Goal: Information Seeking & Learning: Learn about a topic

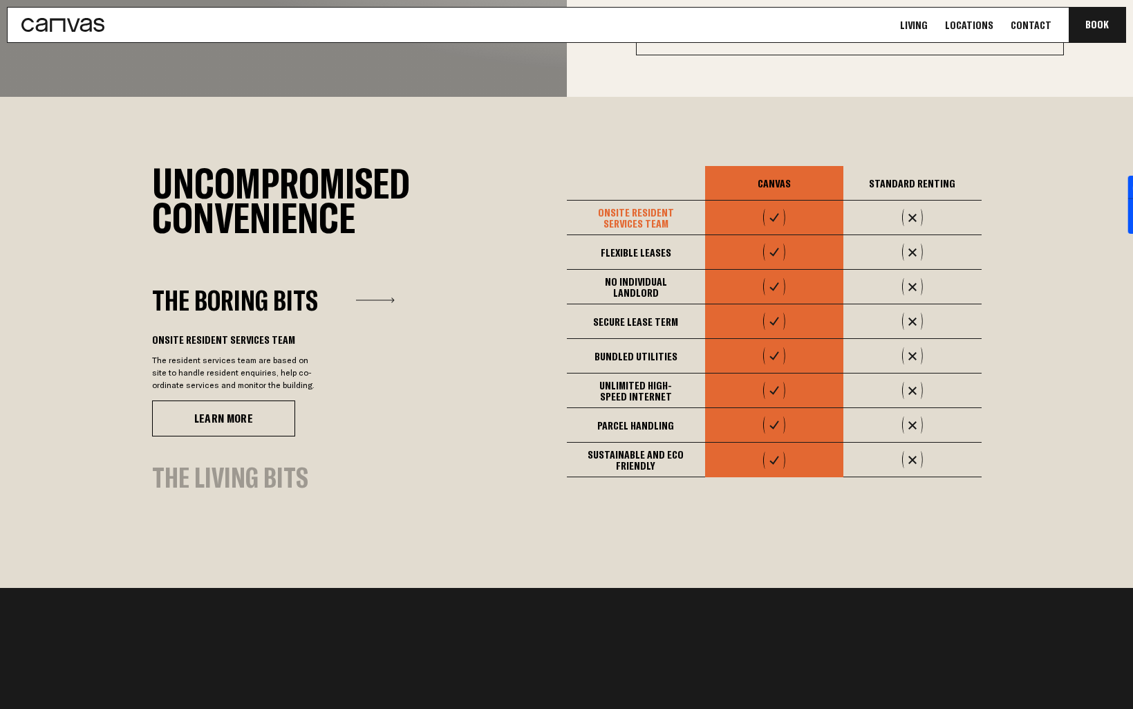
scroll to position [990, 0]
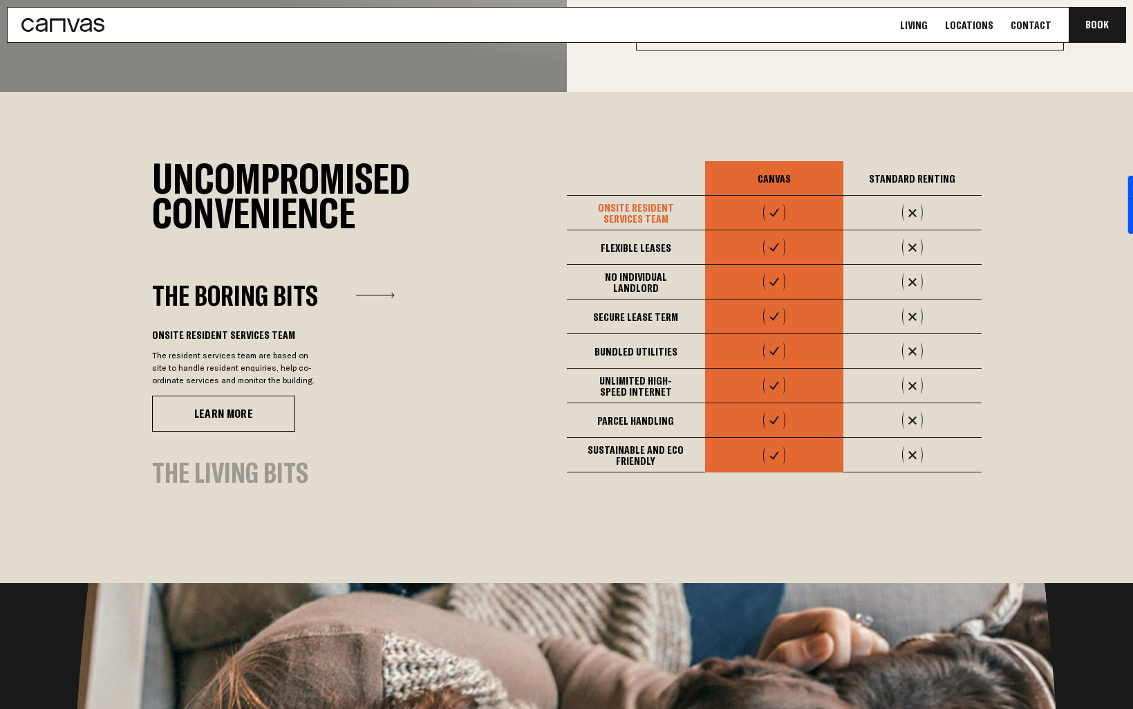
click at [919, 25] on link "Living" at bounding box center [914, 25] width 36 height 15
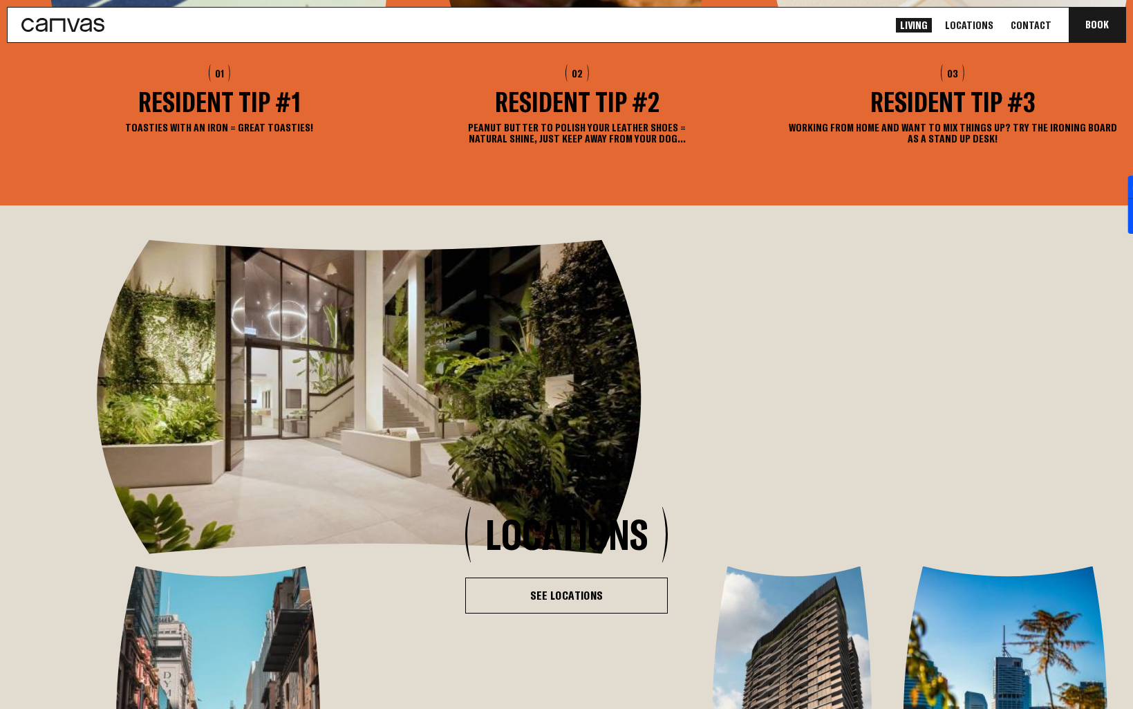
scroll to position [2423, 0]
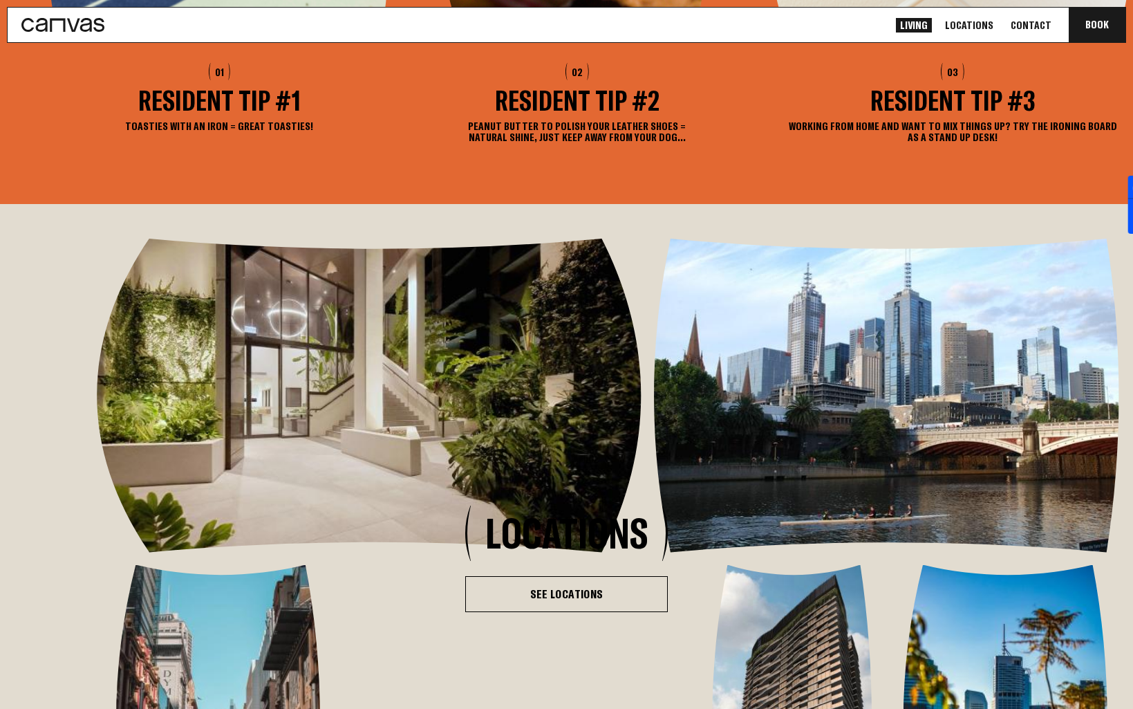
click at [555, 113] on h3 "Resident Tip #2" at bounding box center [577, 100] width 308 height 26
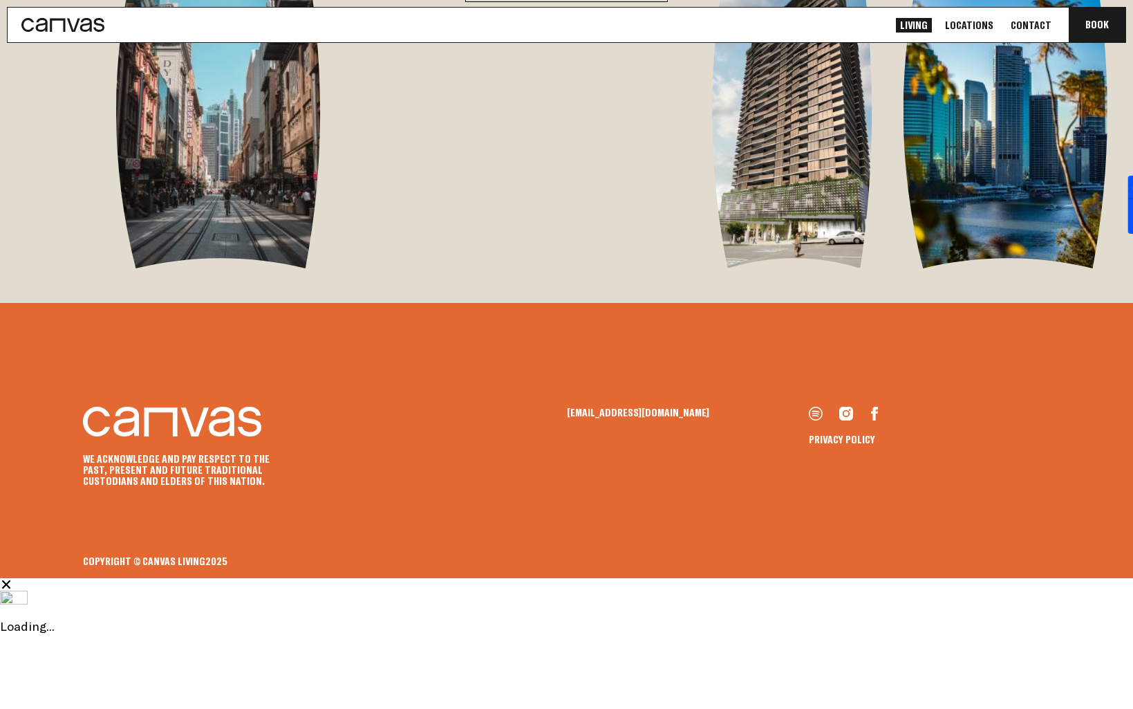
scroll to position [3170, 0]
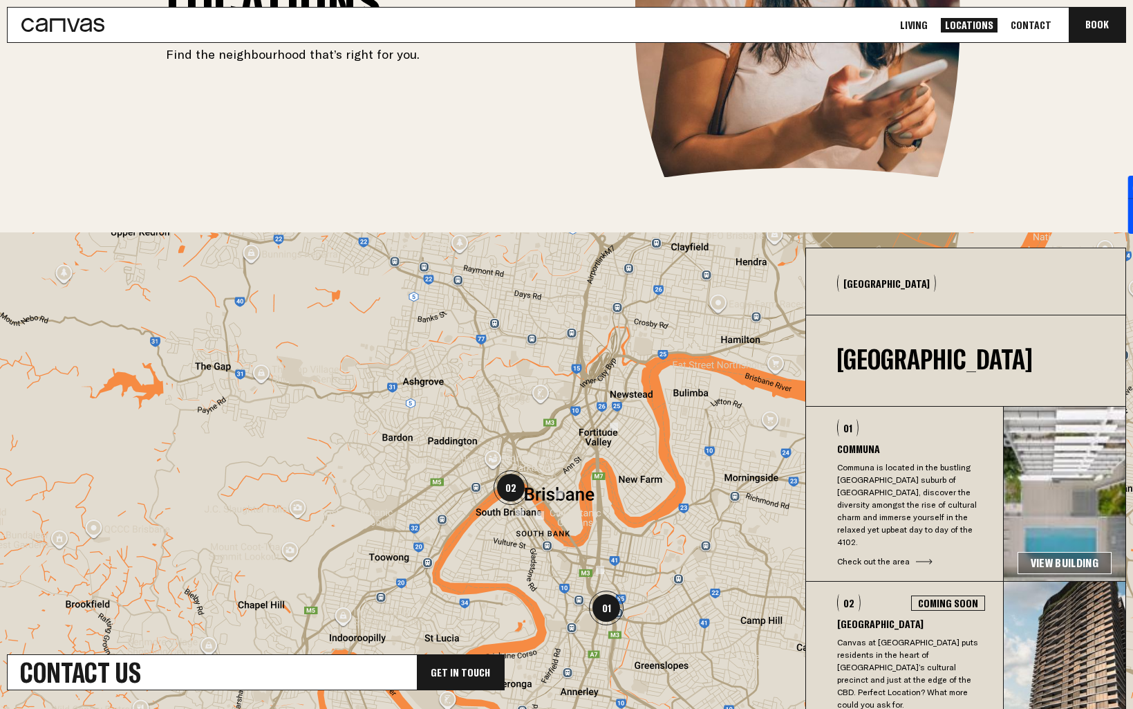
scroll to position [235, 0]
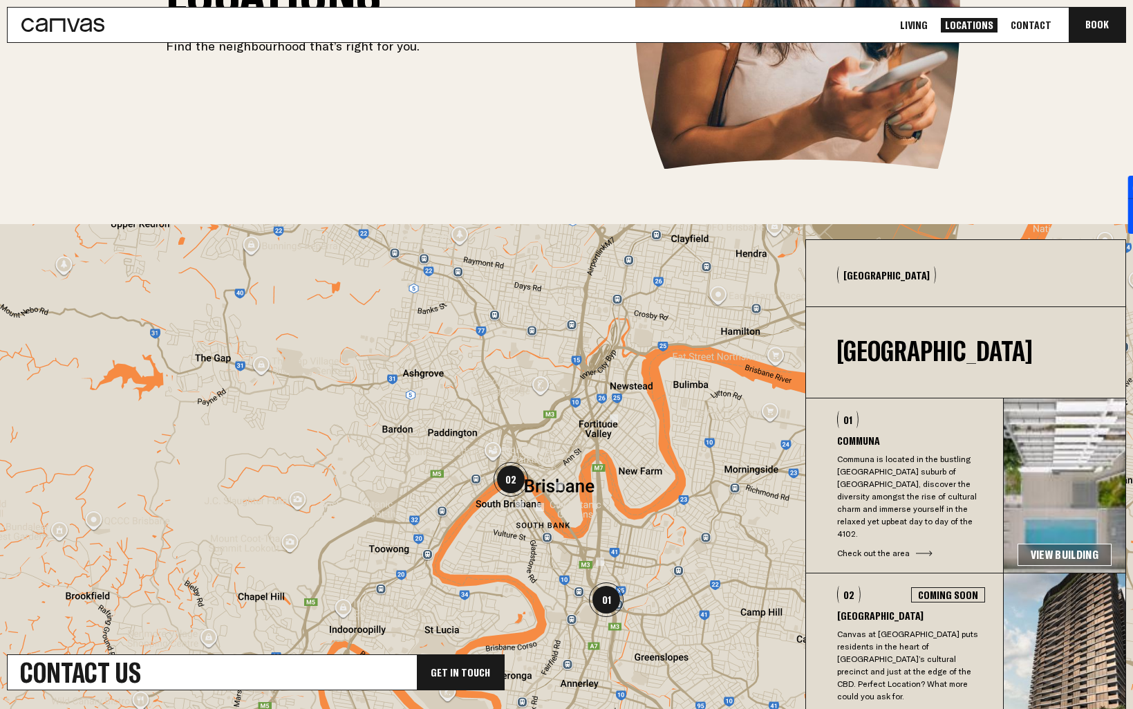
click at [915, 474] on p "Communa is located in the bustling [GEOGRAPHIC_DATA] suburb of [GEOGRAPHIC_DATA…" at bounding box center [911, 496] width 148 height 87
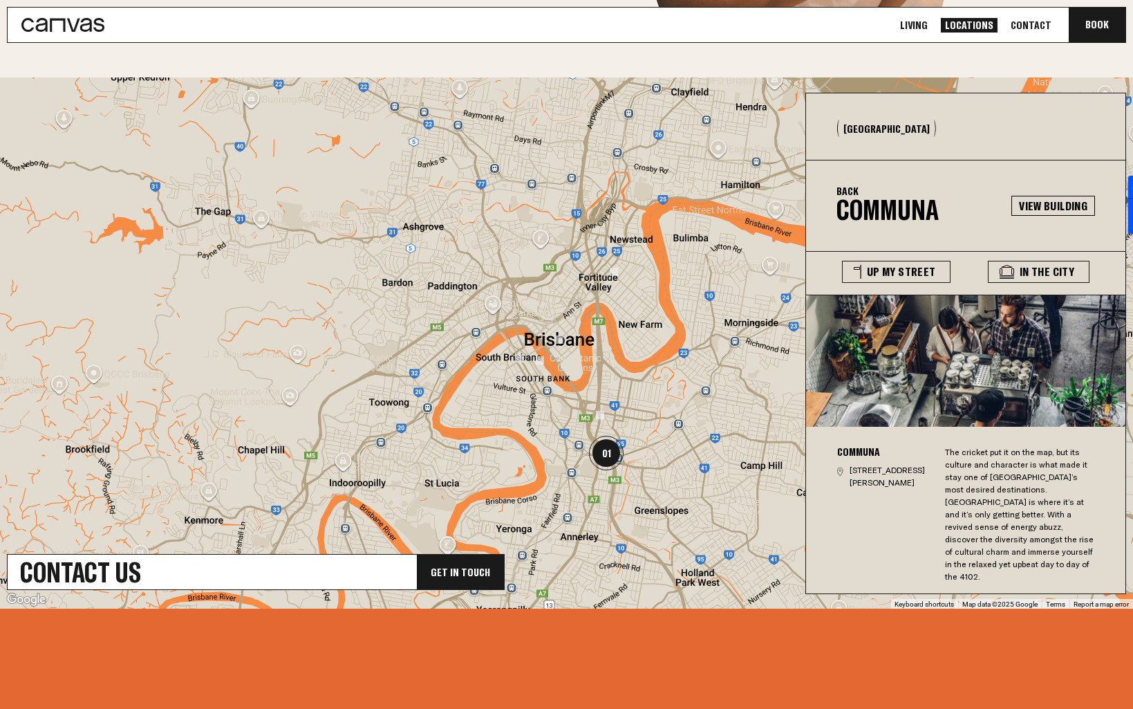
scroll to position [392, 0]
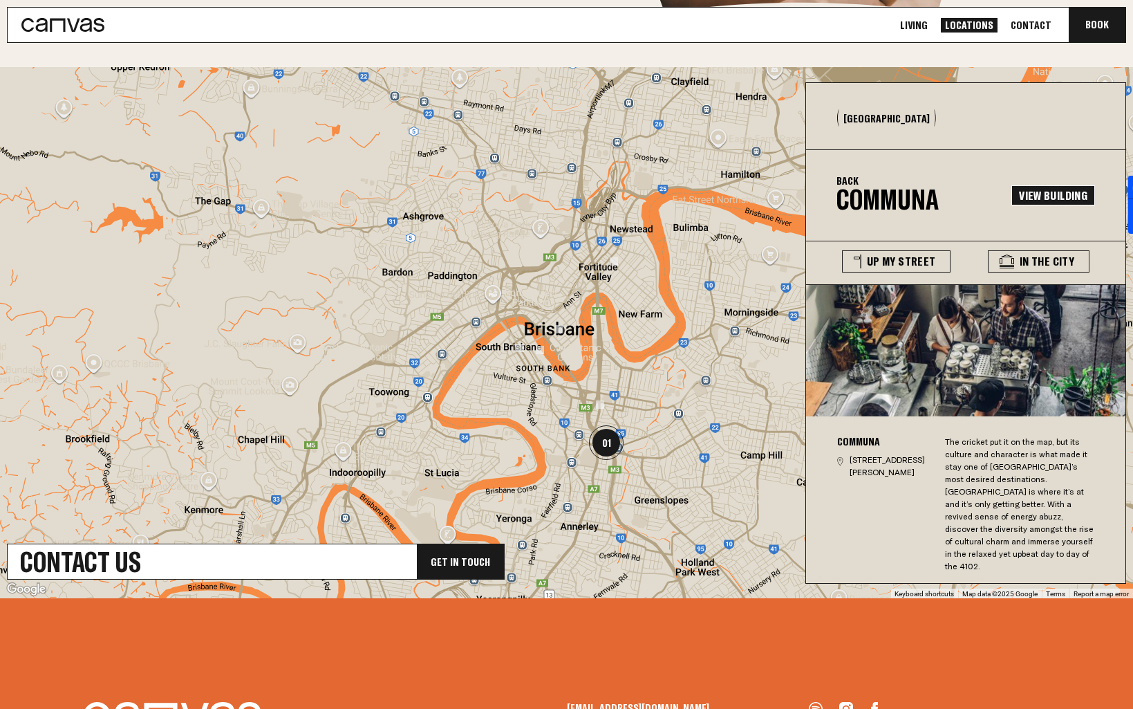
click at [1012, 187] on link "View Building" at bounding box center [1054, 195] width 84 height 20
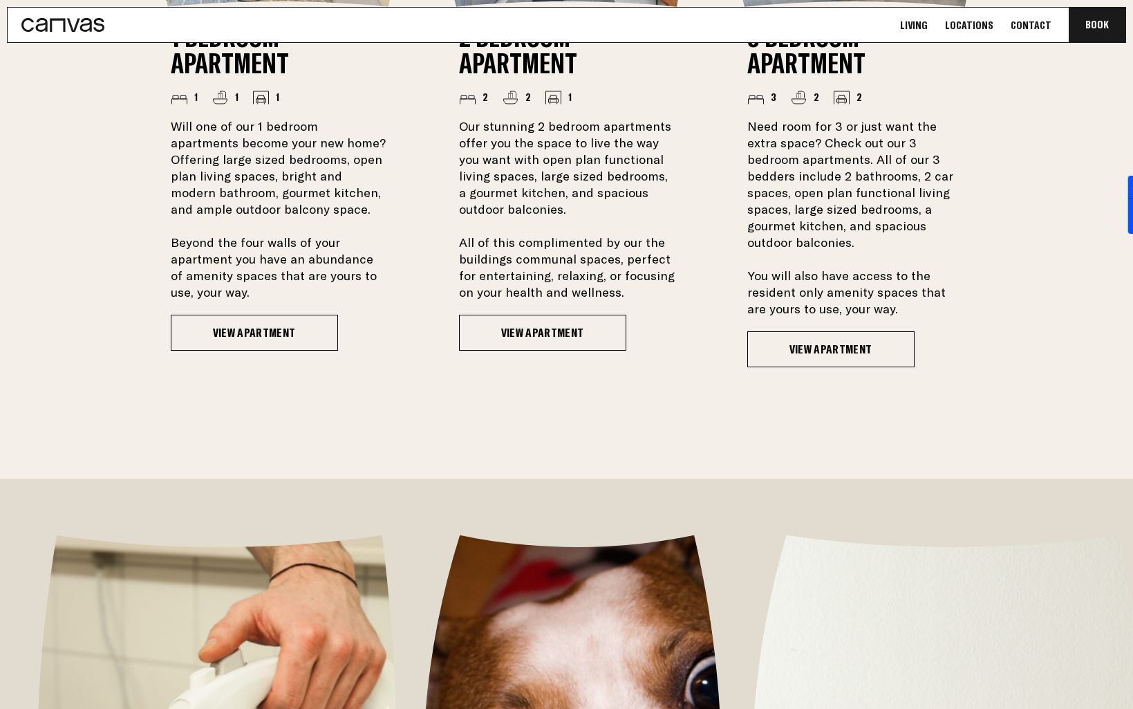
scroll to position [1225, 0]
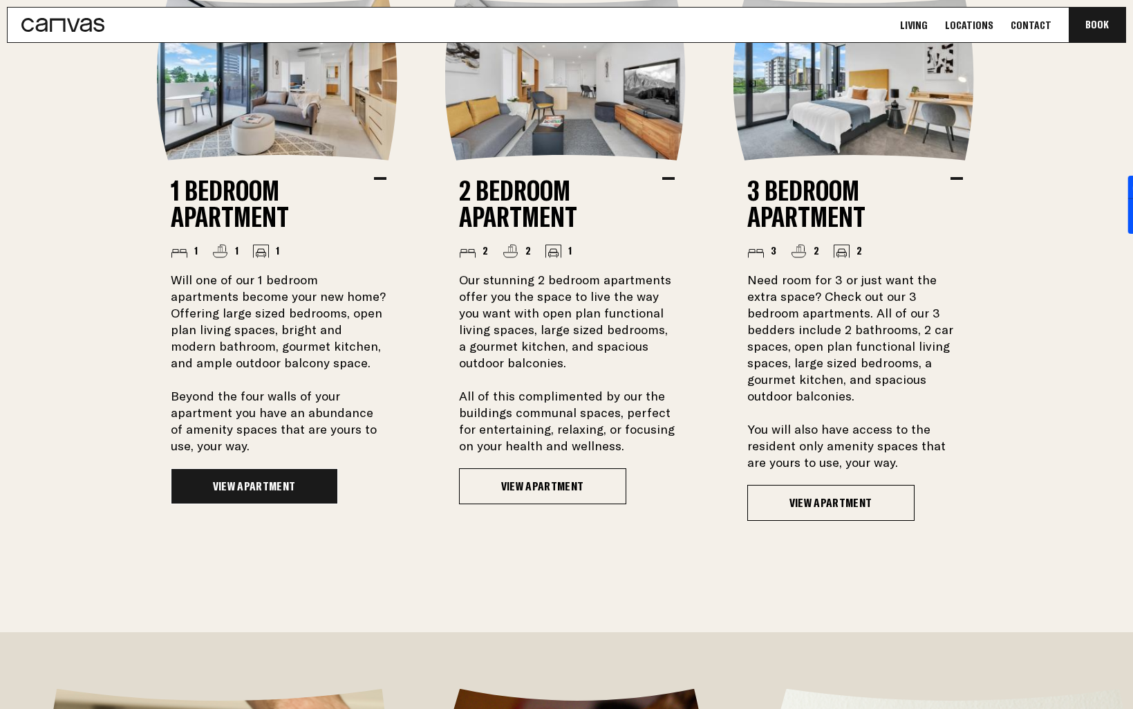
click at [226, 481] on link "View Apartment" at bounding box center [254, 486] width 167 height 36
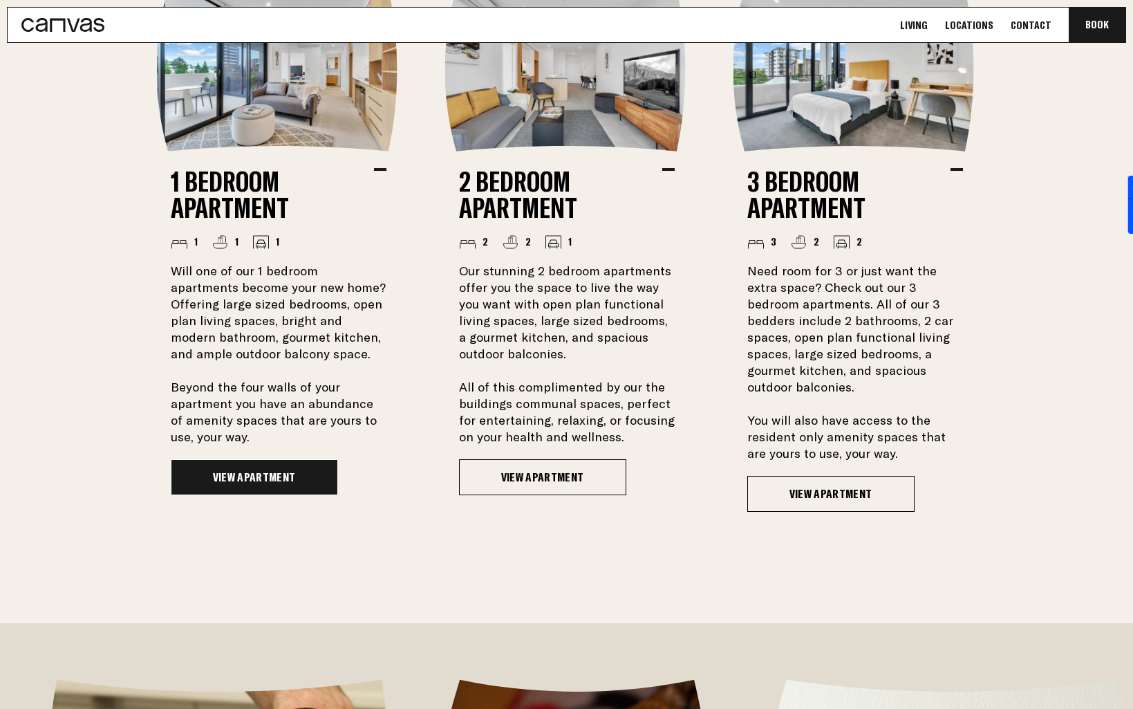
scroll to position [1236, 0]
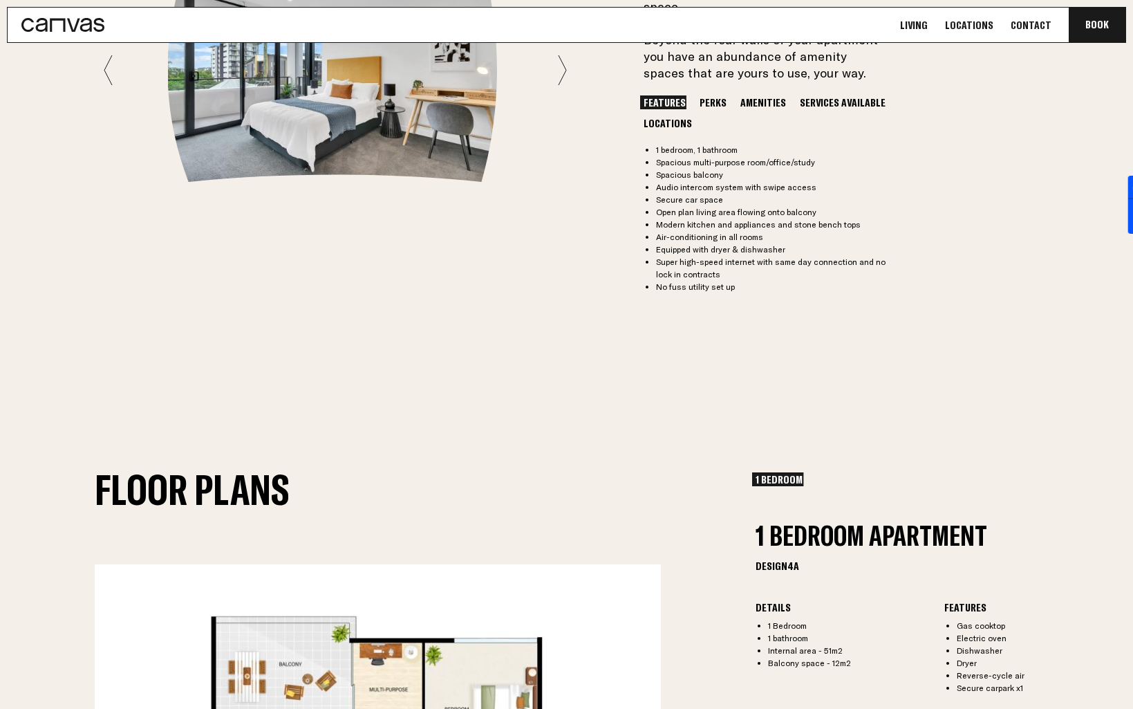
scroll to position [1377, 0]
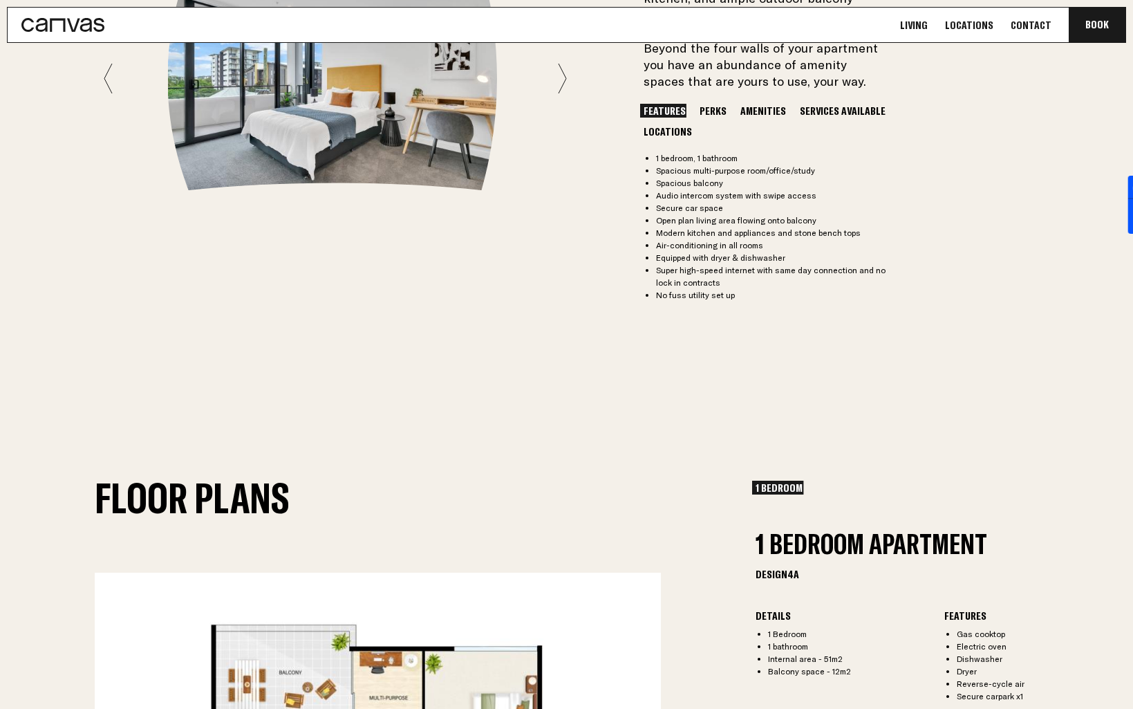
click at [698, 85] on div "1 Bedroom Apartment 1 1 1 Will one of our 1 bedroom apartments become your new …" at bounding box center [798, 78] width 309 height 446
click at [701, 104] on button "Perks" at bounding box center [713, 111] width 34 height 14
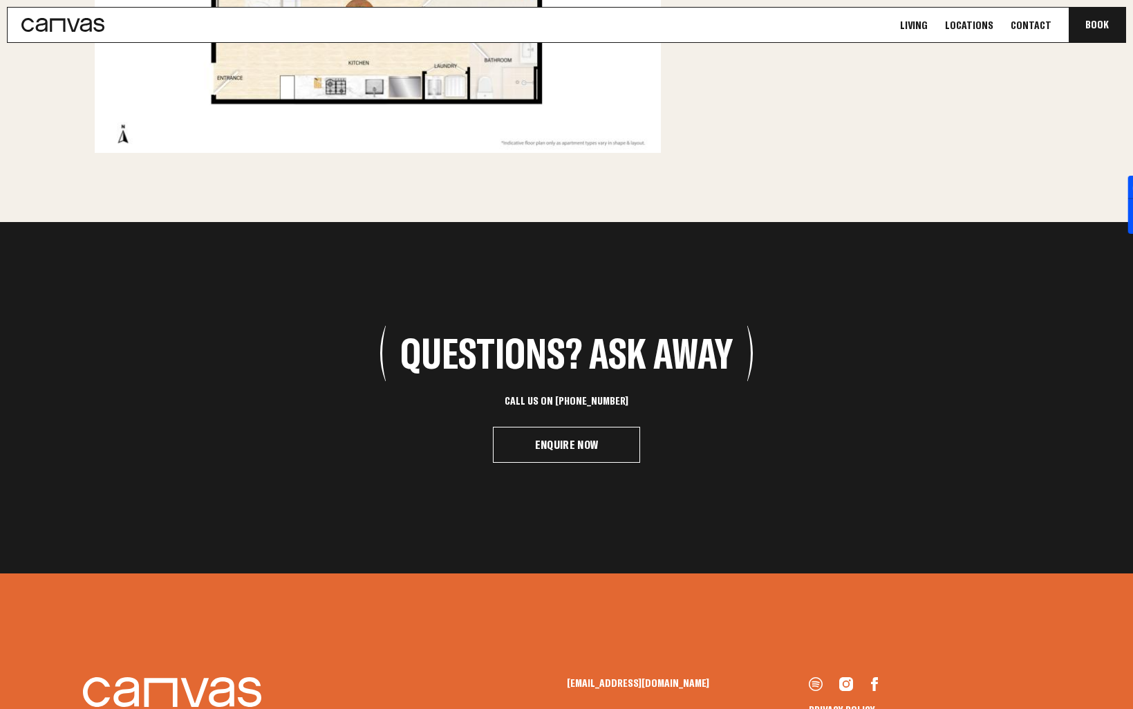
scroll to position [2268, 0]
